Goal: Task Accomplishment & Management: Manage account settings

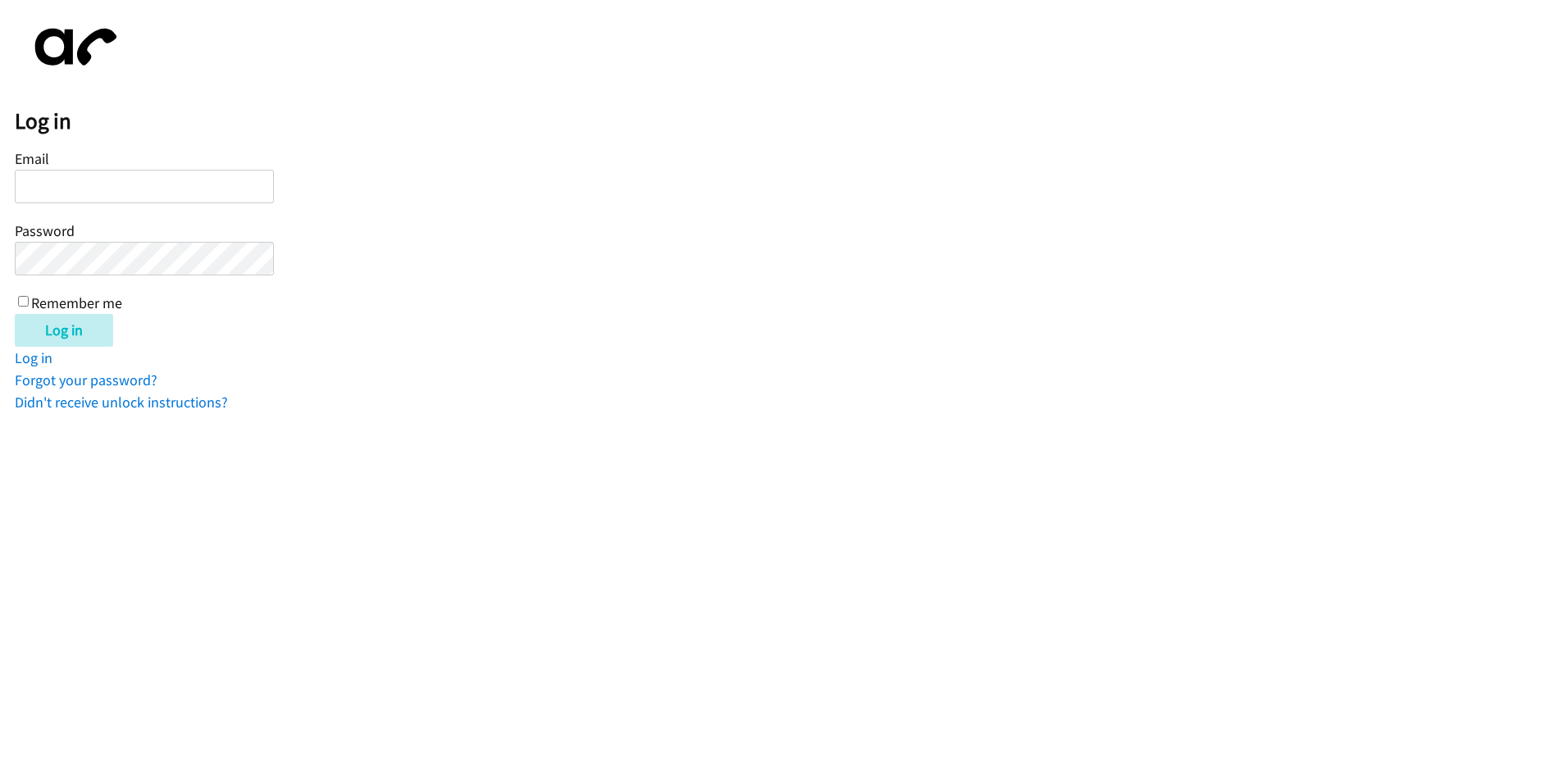
click at [148, 195] on input "Email" at bounding box center [144, 186] width 259 height 34
type input "[EMAIL_ADDRESS][DOMAIN_NAME]"
click at [15, 292] on input "Log in" at bounding box center [64, 331] width 98 height 33
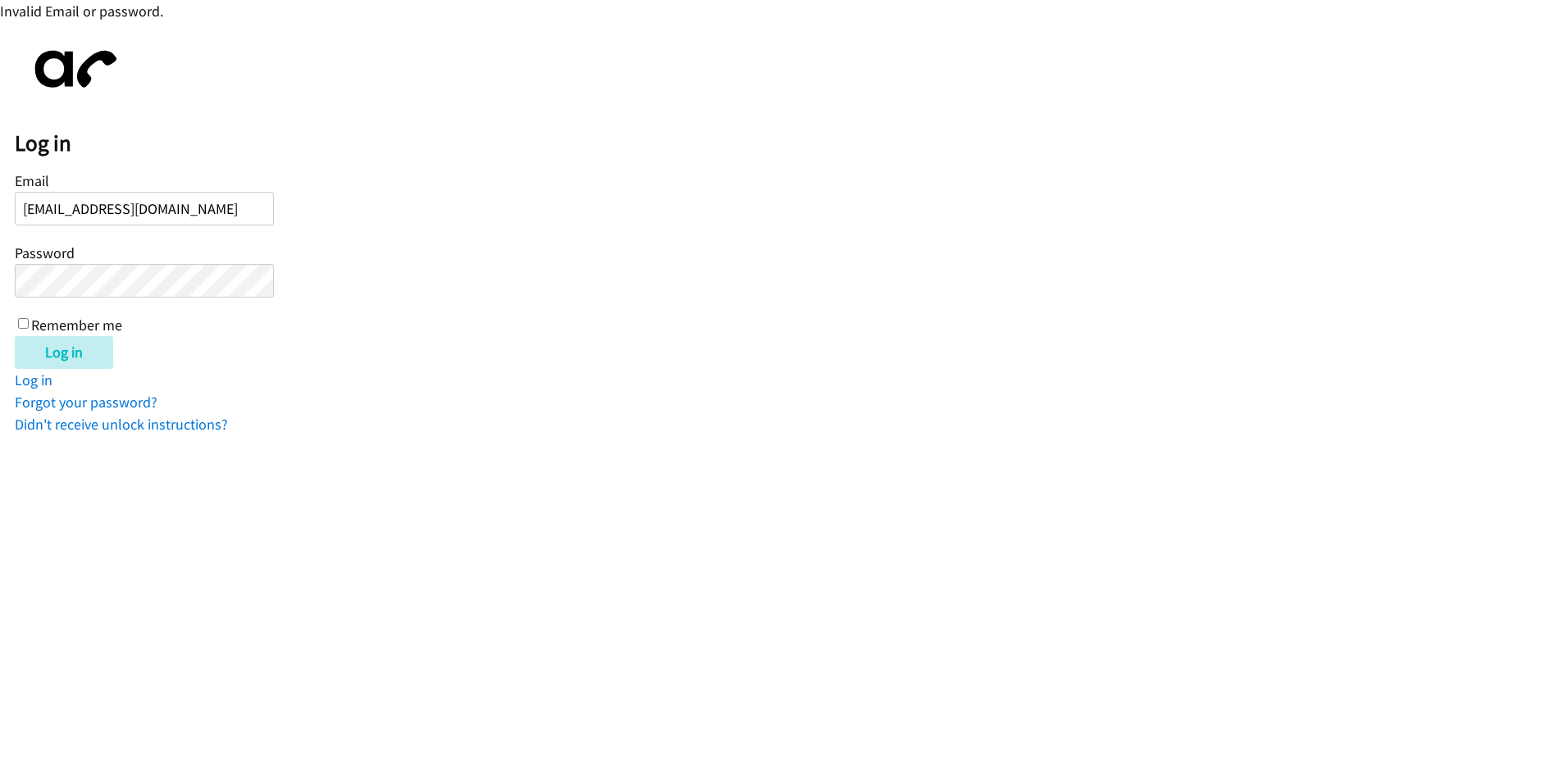
click at [15, 336] on input "Log in" at bounding box center [64, 352] width 98 height 33
